Goal: Transaction & Acquisition: Purchase product/service

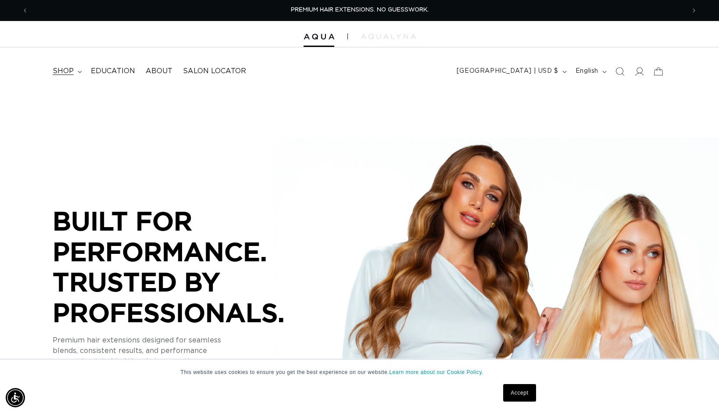
click at [75, 70] on summary "shop" at bounding box center [66, 71] width 38 height 20
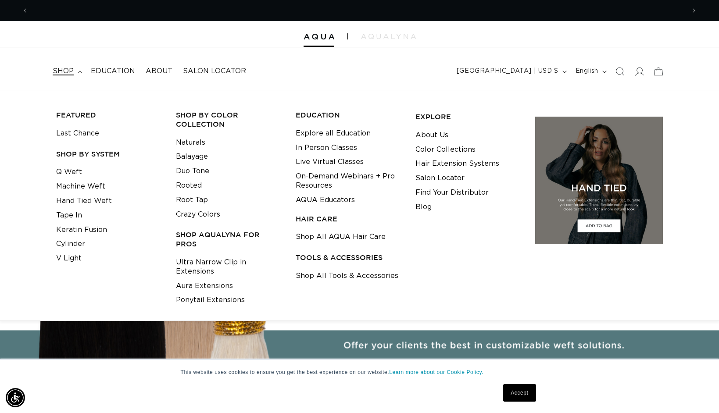
scroll to position [0, 1313]
click at [324, 275] on link "Shop All Tools & Accessories" at bounding box center [347, 276] width 103 height 14
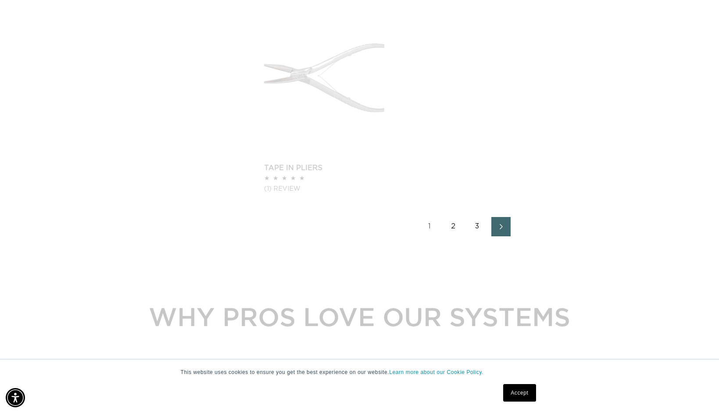
scroll to position [1458, 0]
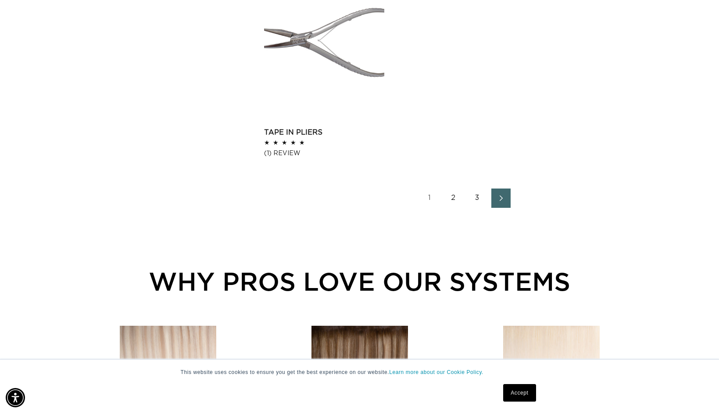
click at [501, 199] on icon "Next page" at bounding box center [501, 199] width 3 height 6
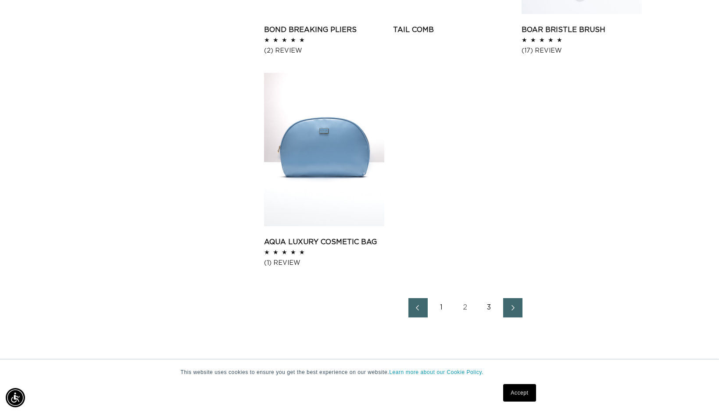
scroll to position [1370, 0]
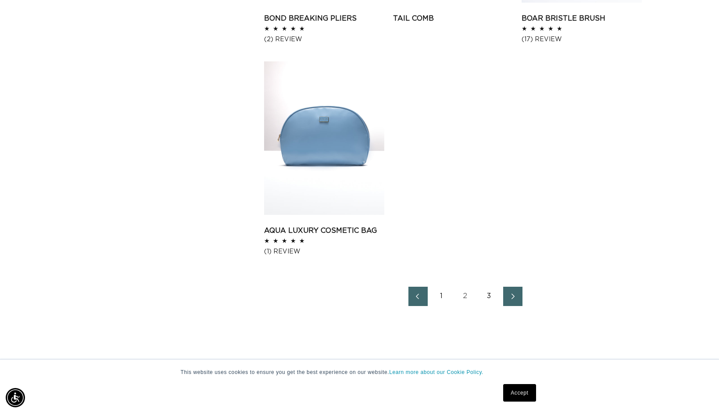
click at [505, 299] on link "Next page" at bounding box center [512, 296] width 19 height 19
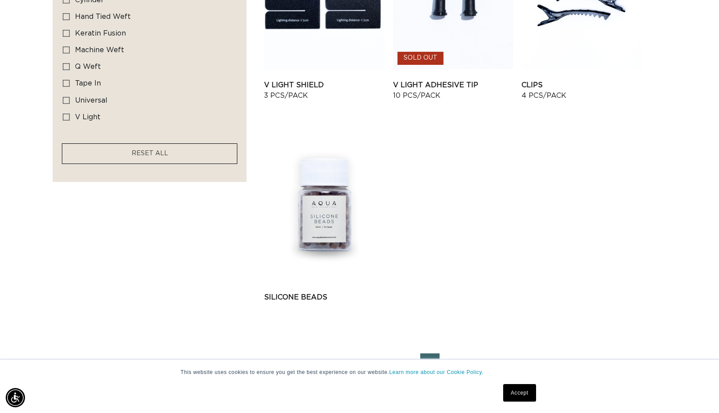
scroll to position [808, 0]
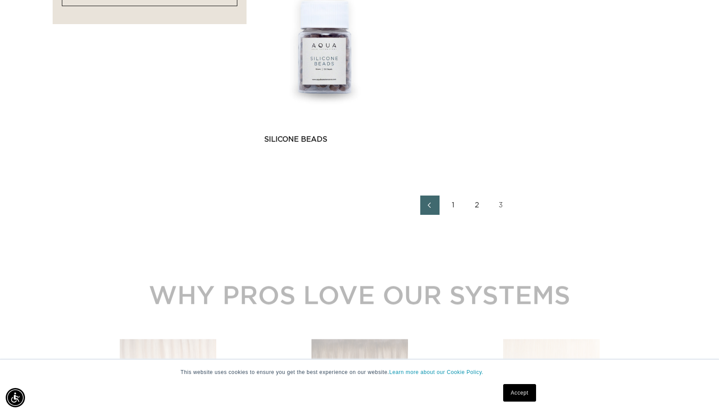
click at [481, 199] on link "2" at bounding box center [477, 205] width 19 height 19
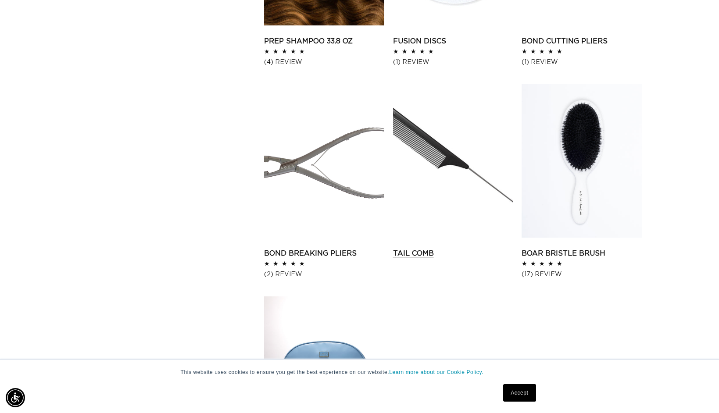
scroll to position [1146, 0]
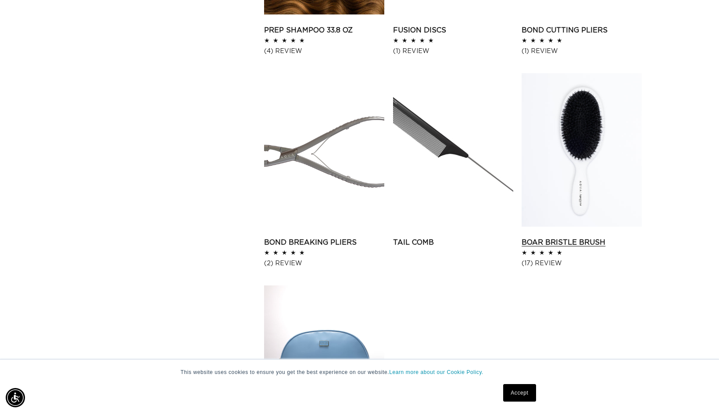
click at [588, 237] on link "Boar Bristle Brush" at bounding box center [582, 242] width 120 height 11
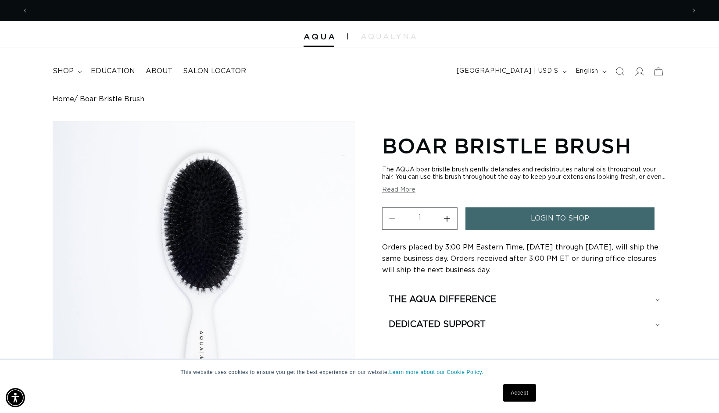
scroll to position [0, 1313]
